Goal: Task Accomplishment & Management: Manage account settings

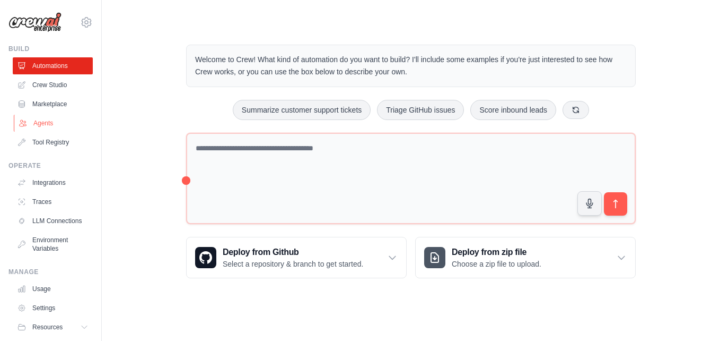
click at [33, 120] on link "Agents" at bounding box center [54, 123] width 80 height 17
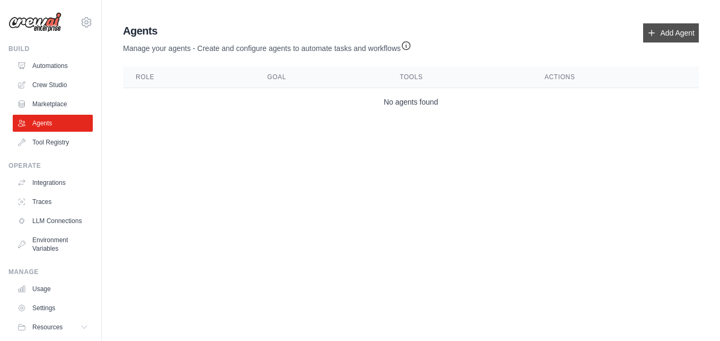
click at [686, 30] on link "Add Agent" at bounding box center [671, 32] width 56 height 19
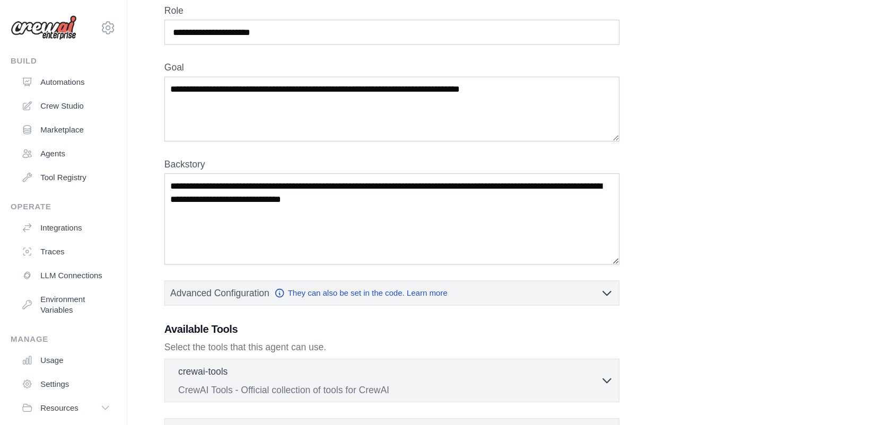
scroll to position [48, 0]
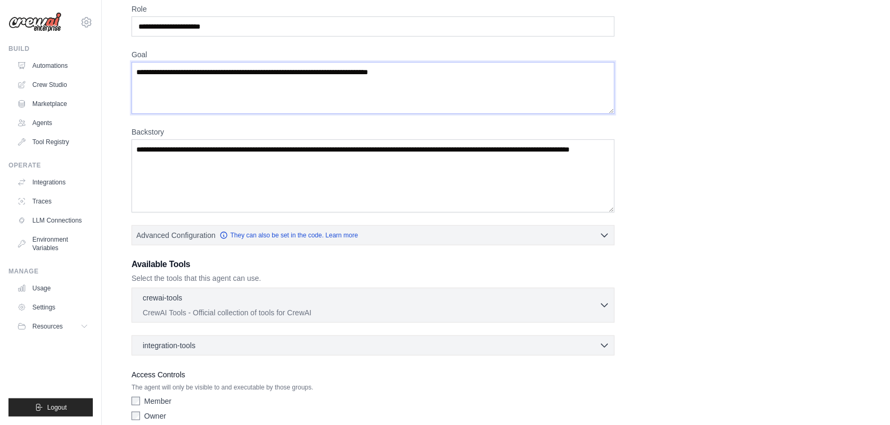
drag, startPoint x: 642, startPoint y: 4, endPoint x: 603, endPoint y: 81, distance: 86.3
click at [603, 81] on textarea "Goal" at bounding box center [373, 88] width 483 height 52
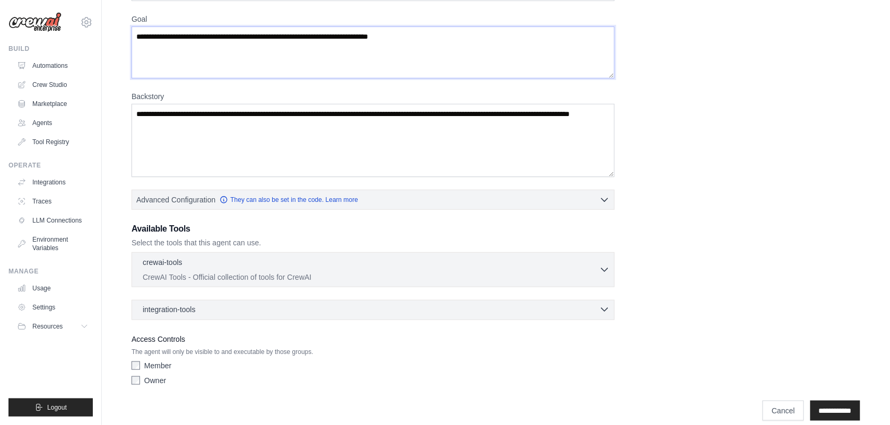
scroll to position [97, 0]
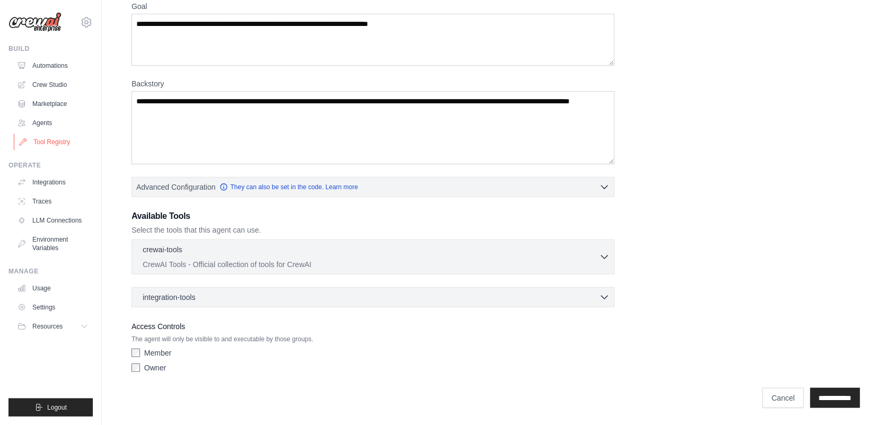
click at [49, 139] on link "Tool Registry" at bounding box center [54, 142] width 80 height 17
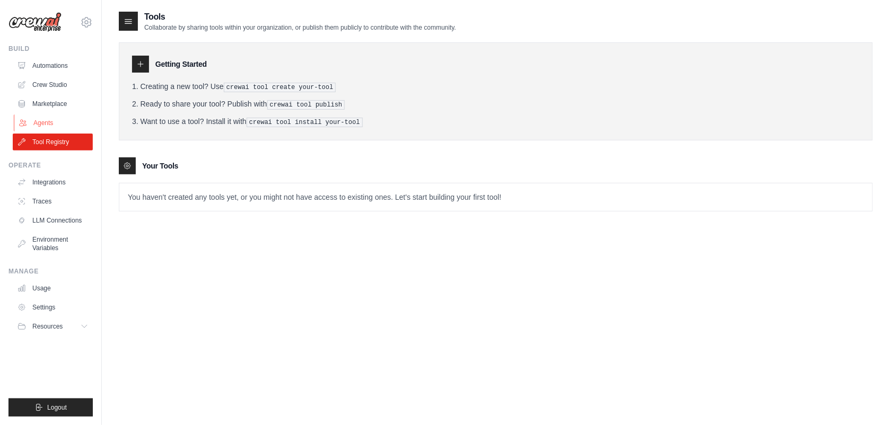
click at [55, 123] on link "Agents" at bounding box center [54, 123] width 80 height 17
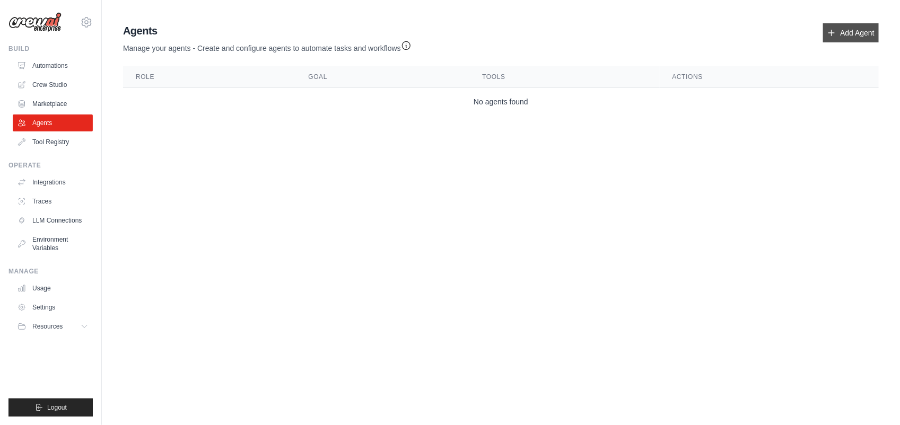
click at [720, 36] on link "Add Agent" at bounding box center [851, 32] width 56 height 19
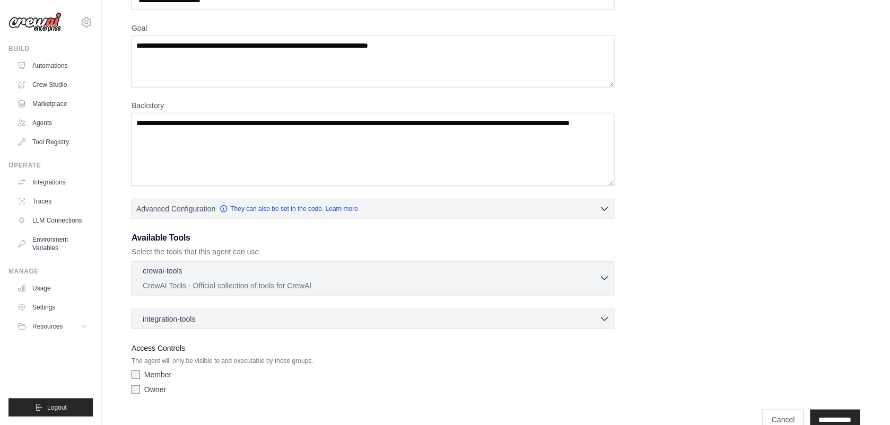
scroll to position [97, 0]
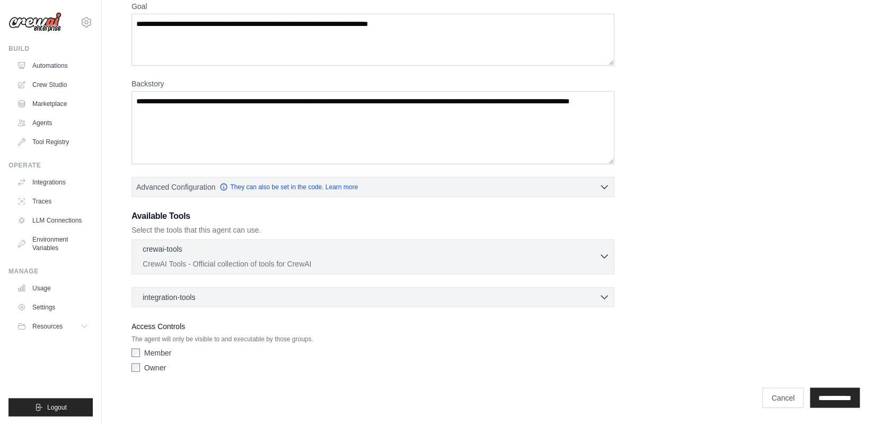
click at [428, 250] on div "crewai-tools 0 selected" at bounding box center [371, 250] width 457 height 13
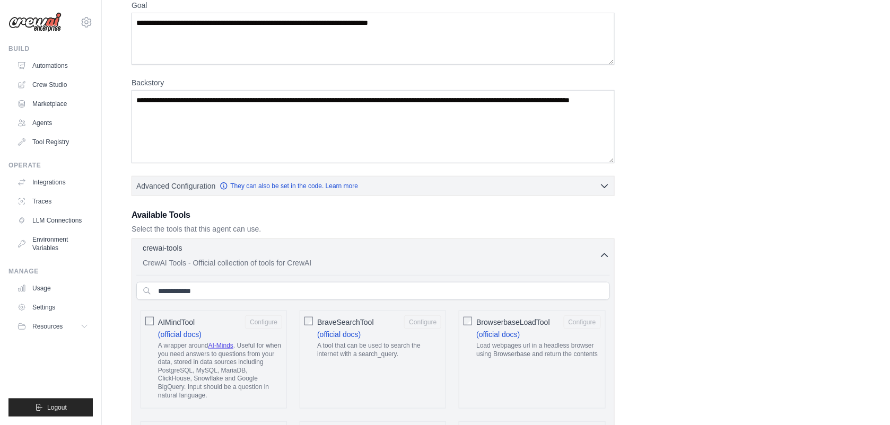
click at [443, 260] on p "CrewAI Tools - Official collection of tools for CrewAI" at bounding box center [371, 263] width 457 height 11
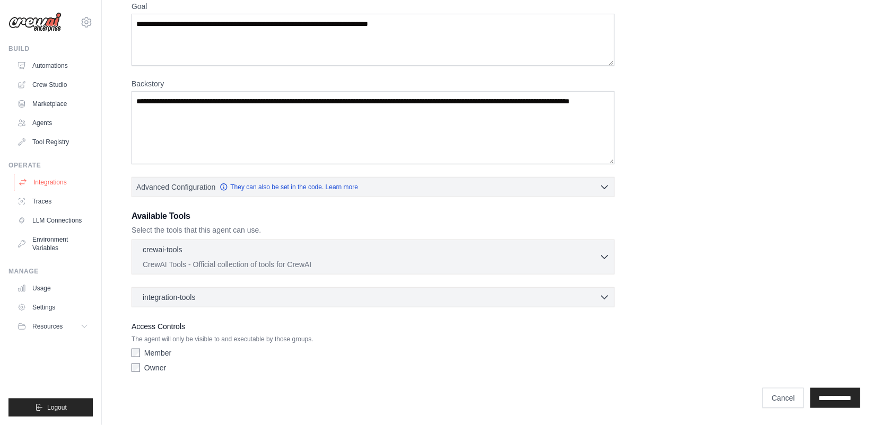
click at [44, 181] on link "Integrations" at bounding box center [54, 182] width 80 height 17
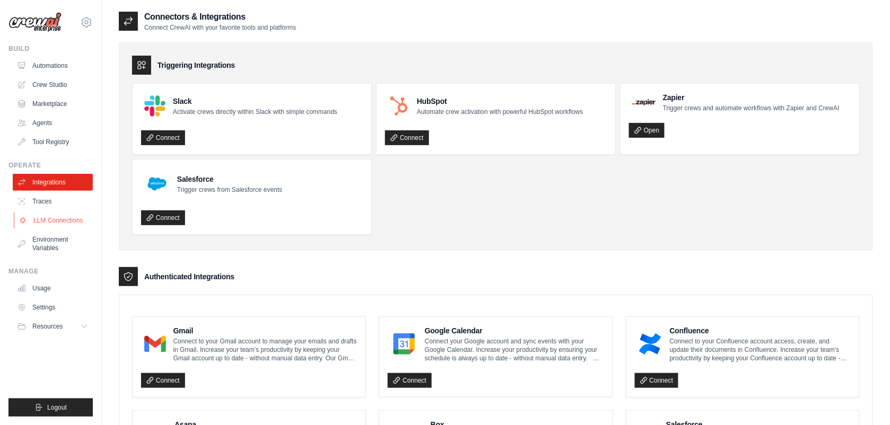
click at [41, 218] on link "LLM Connections" at bounding box center [54, 220] width 80 height 17
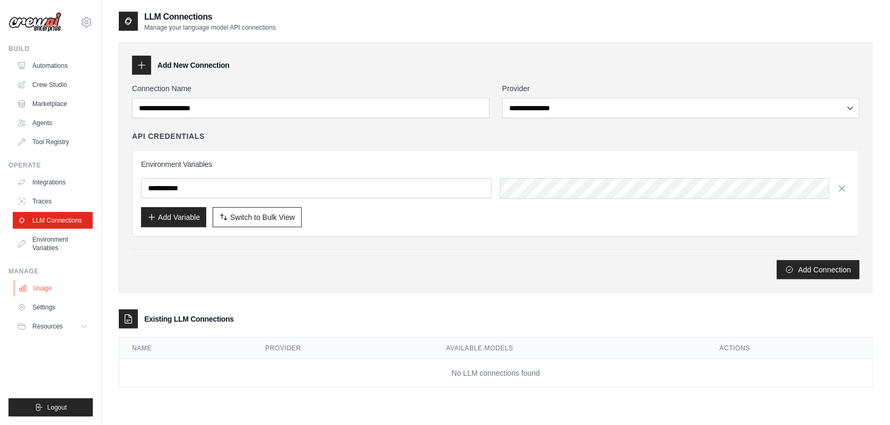
click at [46, 290] on link "Usage" at bounding box center [54, 288] width 80 height 17
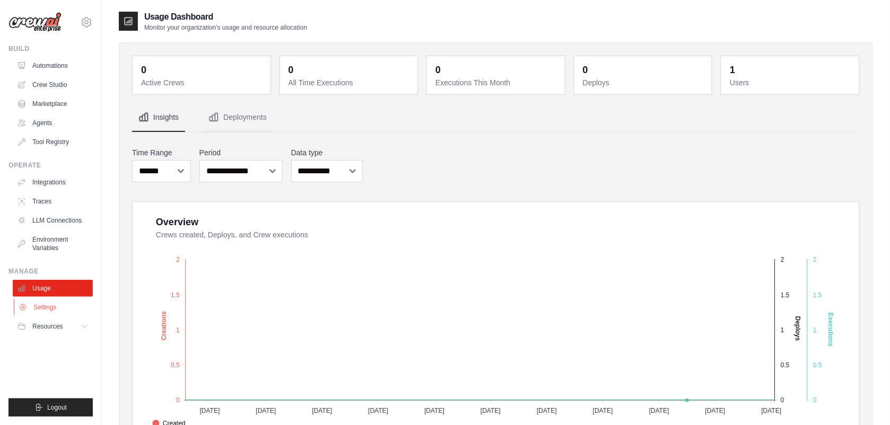
click at [42, 308] on link "Settings" at bounding box center [54, 307] width 80 height 17
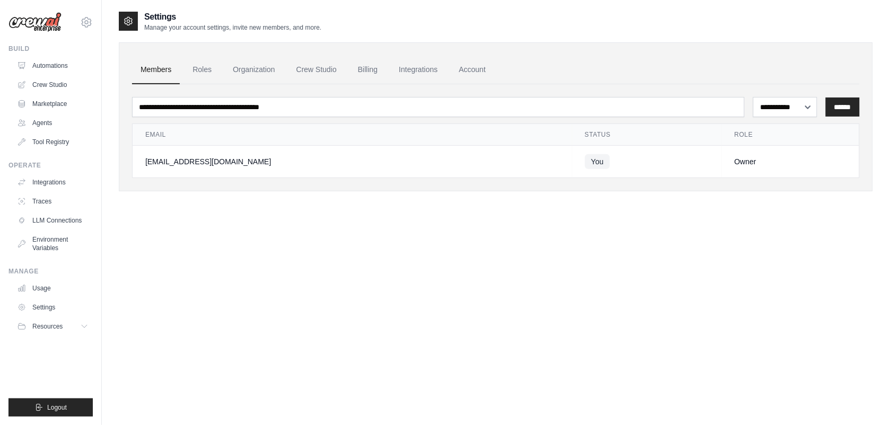
click at [143, 74] on link "Members" at bounding box center [156, 70] width 48 height 29
click at [207, 72] on link "Roles" at bounding box center [202, 70] width 36 height 29
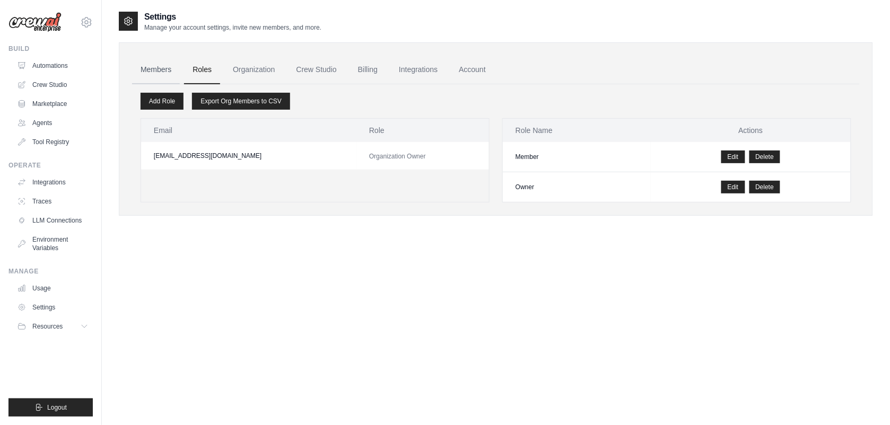
click at [157, 71] on link "Members" at bounding box center [156, 70] width 48 height 29
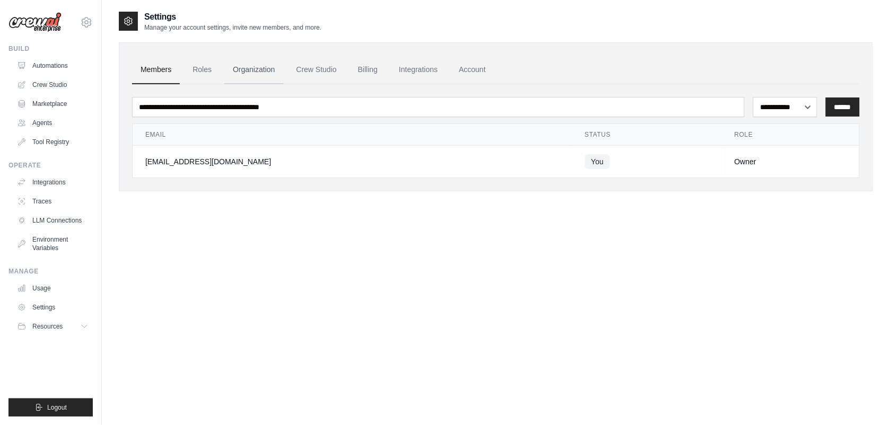
click at [264, 67] on link "Organization" at bounding box center [253, 70] width 59 height 29
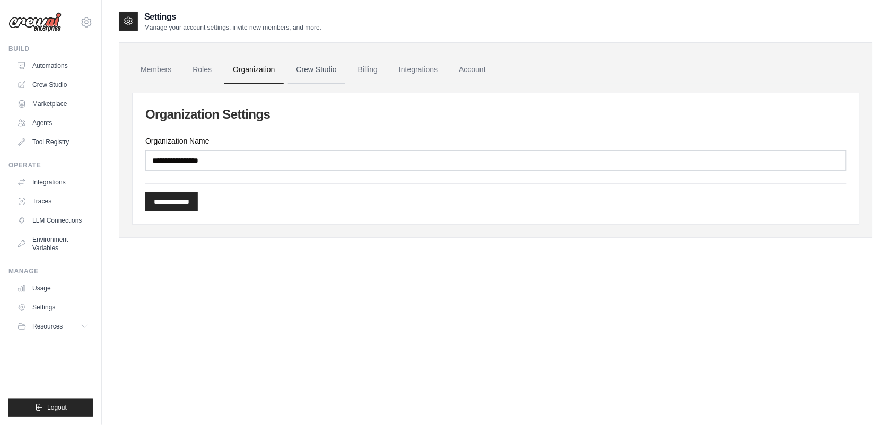
click at [321, 67] on link "Crew Studio" at bounding box center [316, 70] width 57 height 29
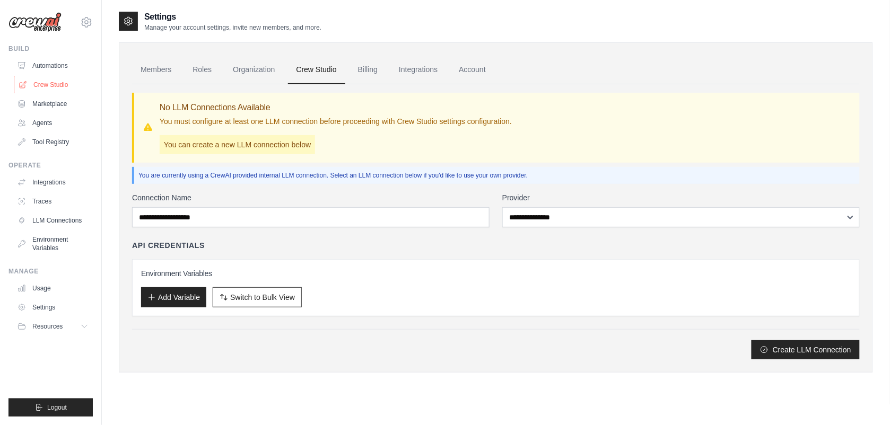
click at [40, 85] on link "Crew Studio" at bounding box center [54, 84] width 80 height 17
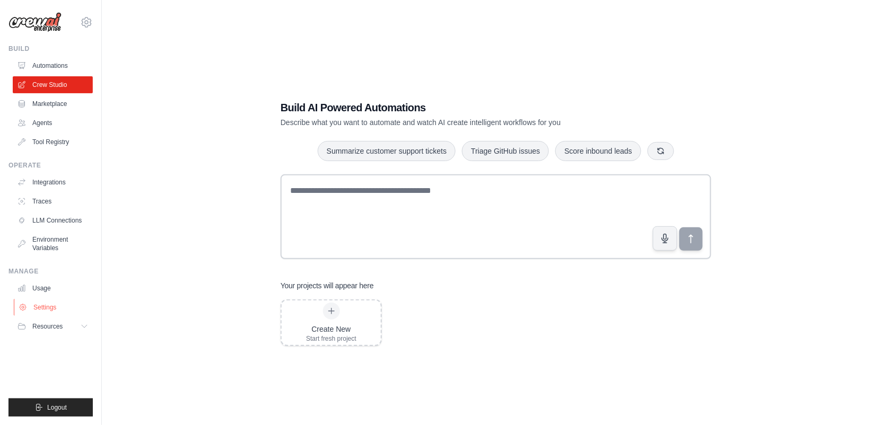
click at [41, 306] on link "Settings" at bounding box center [54, 307] width 80 height 17
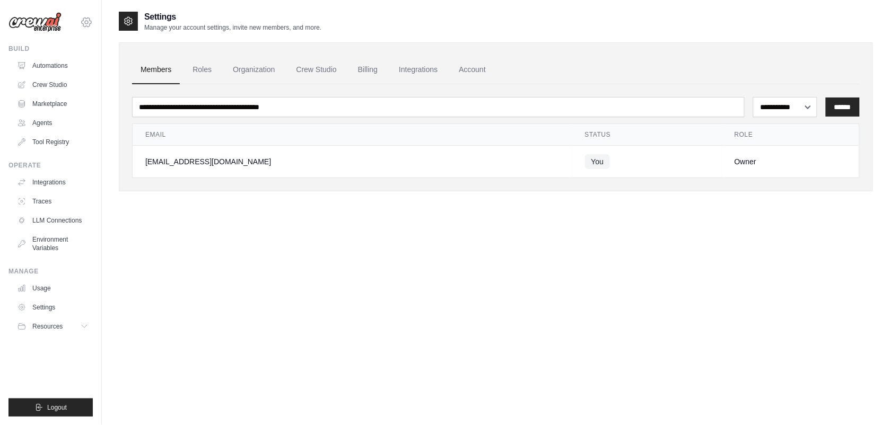
click at [86, 21] on icon at bounding box center [86, 22] width 3 height 3
click at [173, 269] on div "**********" at bounding box center [496, 223] width 754 height 425
click at [46, 104] on link "Marketplace" at bounding box center [54, 103] width 80 height 17
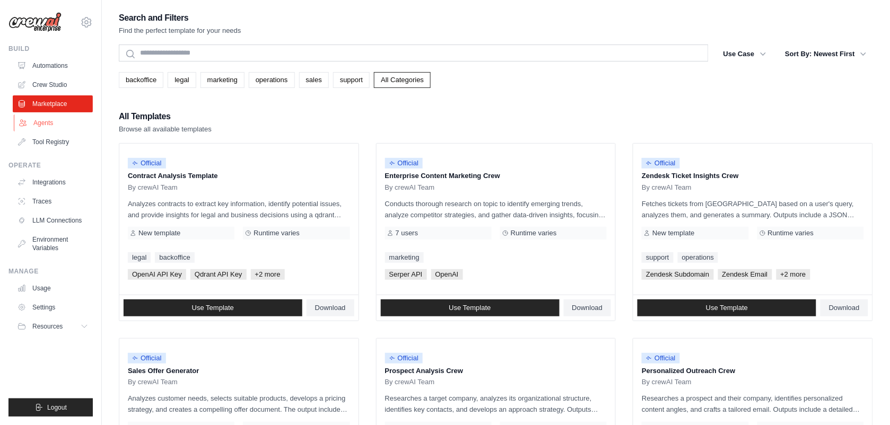
click at [47, 120] on link "Agents" at bounding box center [54, 123] width 80 height 17
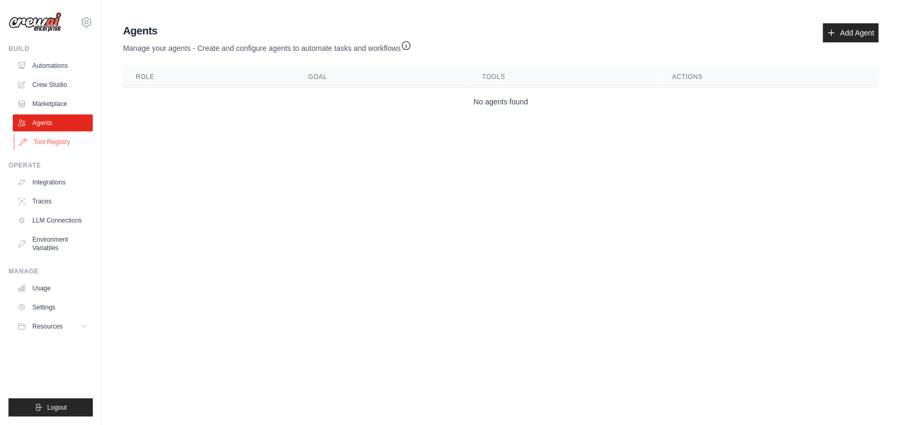
click at [58, 139] on link "Tool Registry" at bounding box center [54, 142] width 80 height 17
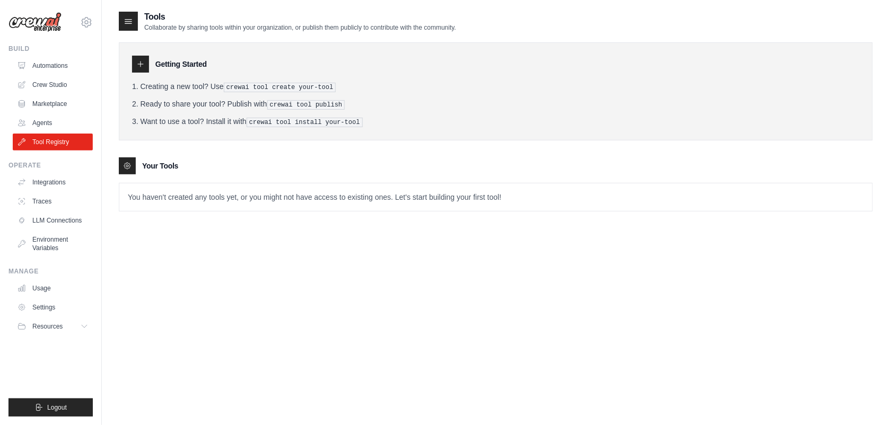
click at [177, 191] on p "You haven't created any tools yet, or you might not have access to existing one…" at bounding box center [495, 198] width 753 height 28
click at [147, 67] on div at bounding box center [140, 64] width 17 height 17
click at [142, 64] on icon at bounding box center [140, 64] width 5 height 5
click at [128, 22] on icon at bounding box center [128, 22] width 7 height 4
drag, startPoint x: 325, startPoint y: 85, endPoint x: 248, endPoint y: 85, distance: 76.4
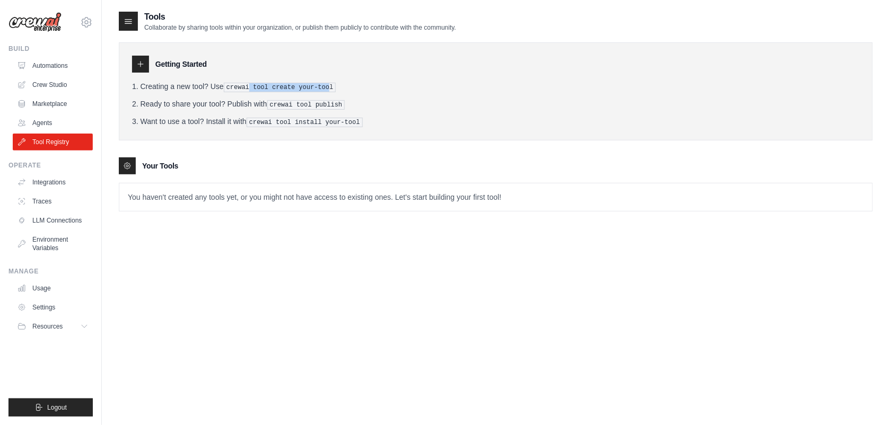
click at [248, 85] on pre "crewai tool create your-tool" at bounding box center [280, 88] width 112 height 10
drag, startPoint x: 248, startPoint y: 85, endPoint x: 336, endPoint y: 112, distance: 91.8
click at [336, 112] on ol "Creating a new tool? Use crewai tool create your-tool Ready to share your tool?…" at bounding box center [496, 104] width 728 height 46
click at [327, 202] on p "You haven't created any tools yet, or you might not have access to existing one…" at bounding box center [495, 198] width 753 height 28
click at [56, 306] on link "Settings" at bounding box center [54, 307] width 80 height 17
